Goal: Navigation & Orientation: Find specific page/section

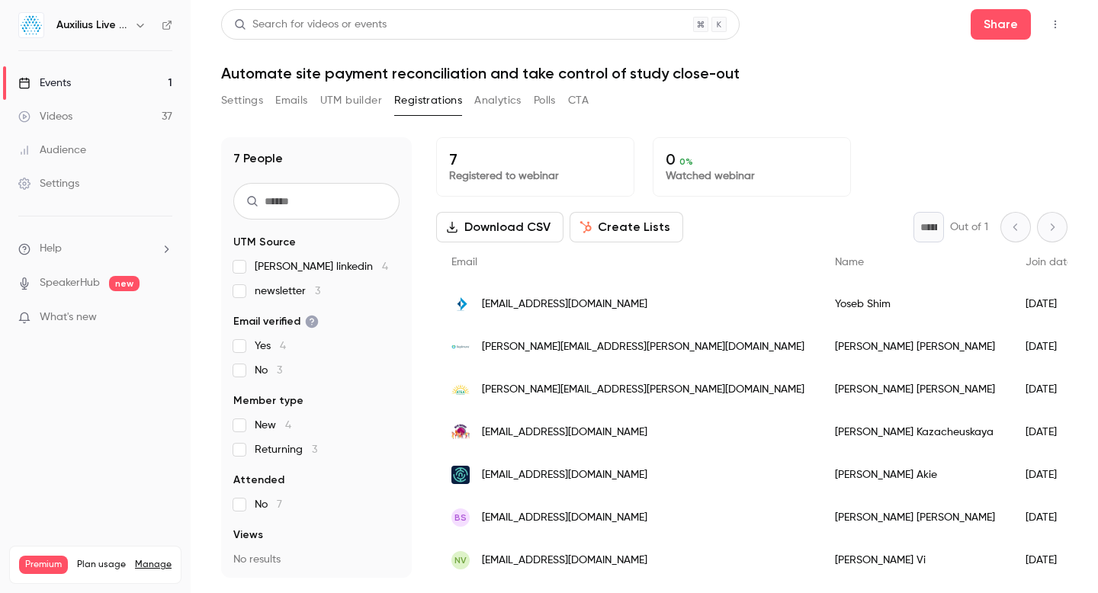
click at [59, 80] on div "Events" at bounding box center [44, 83] width 53 height 15
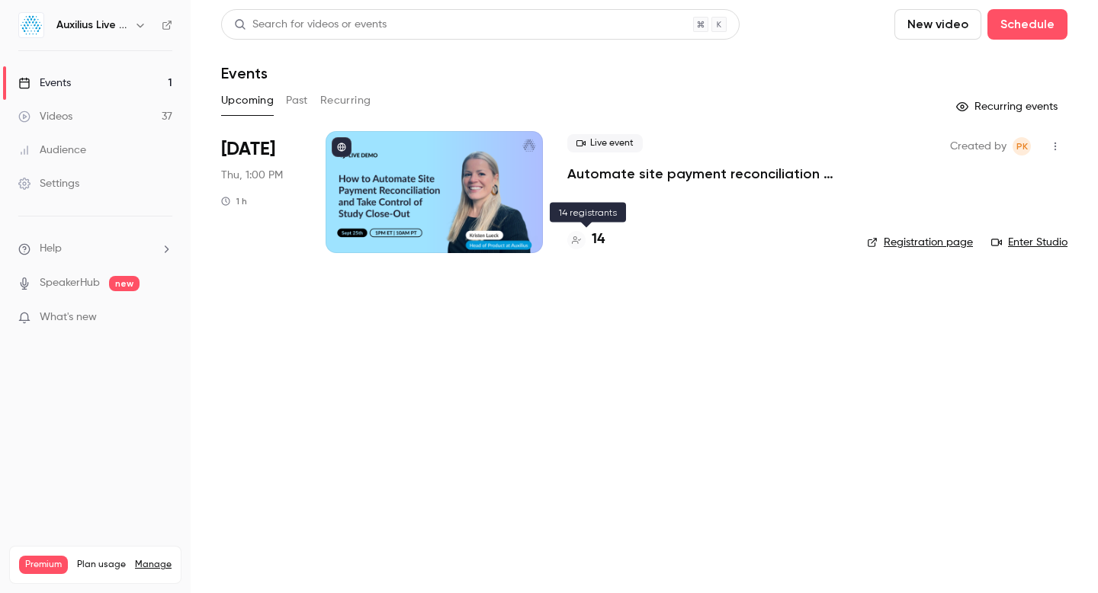
click at [596, 240] on h4 "14" at bounding box center [598, 240] width 13 height 21
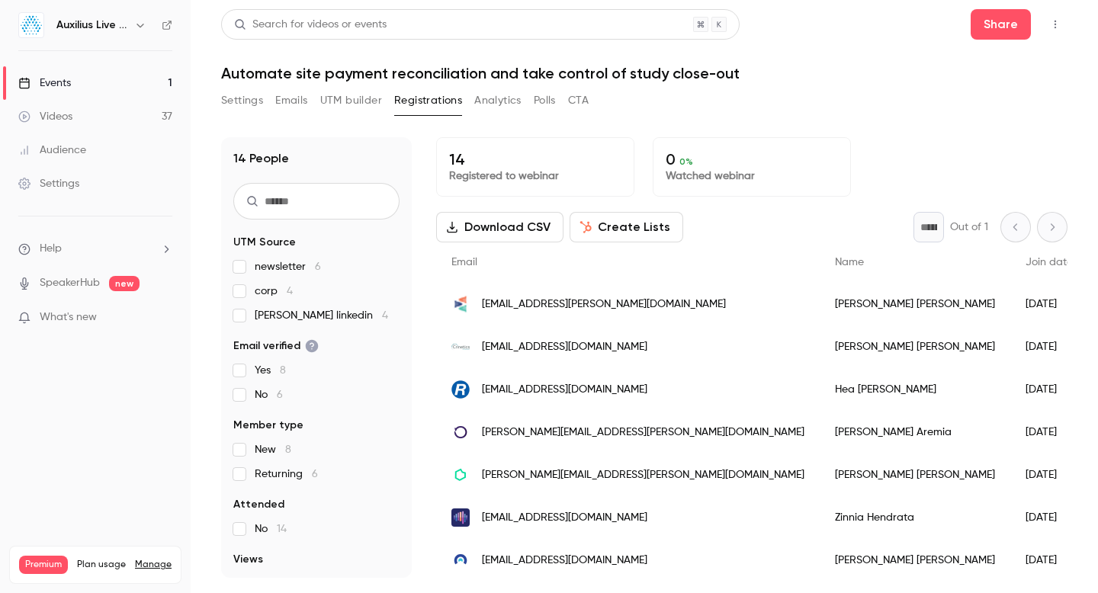
click at [339, 99] on button "UTM builder" at bounding box center [351, 100] width 62 height 24
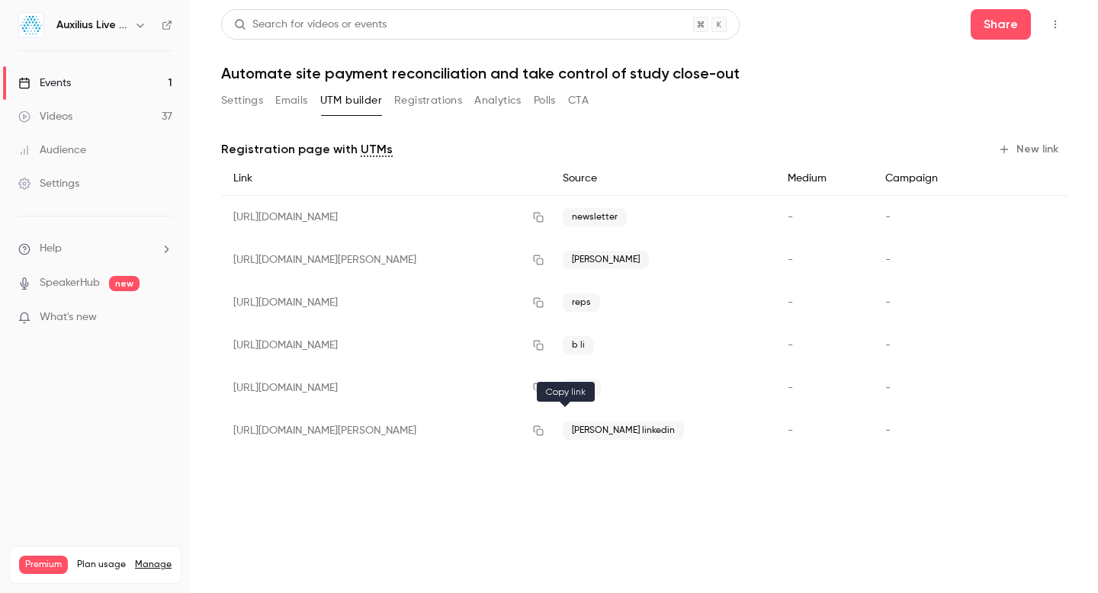
click at [545, 435] on icon "button" at bounding box center [538, 431] width 12 height 11
click at [61, 86] on div "Events" at bounding box center [44, 83] width 53 height 15
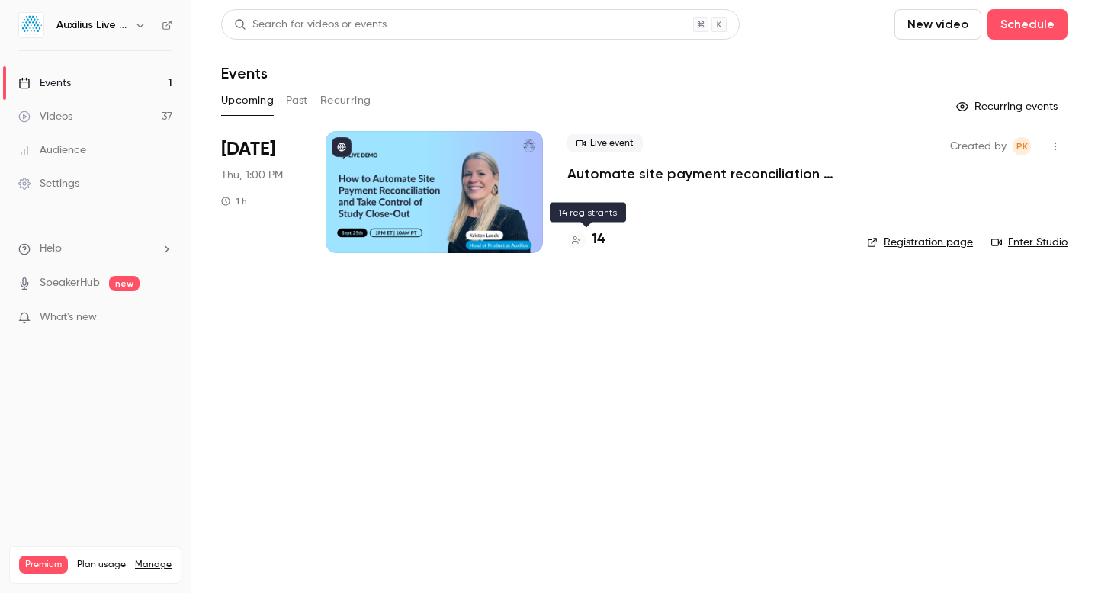
click at [600, 243] on h4 "14" at bounding box center [598, 240] width 13 height 21
